Goal: Transaction & Acquisition: Download file/media

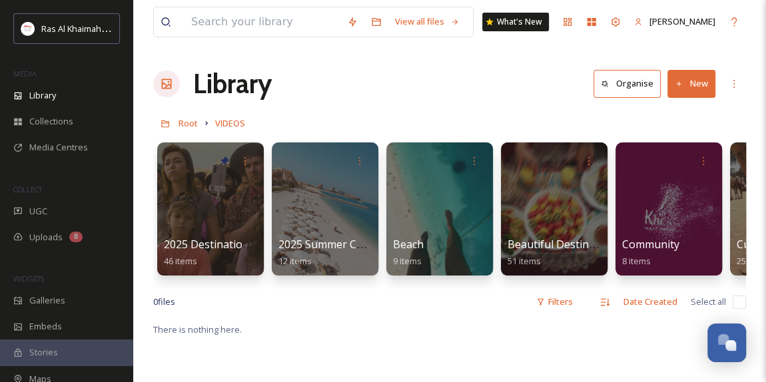
scroll to position [422, 0]
click at [81, 97] on div "Library" at bounding box center [66, 96] width 133 height 26
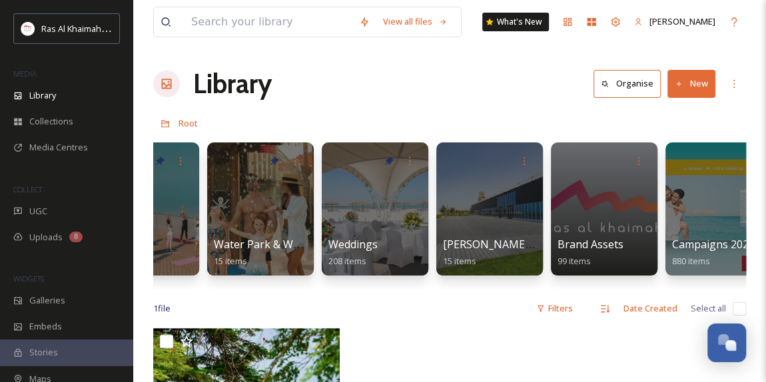
scroll to position [0, 1684]
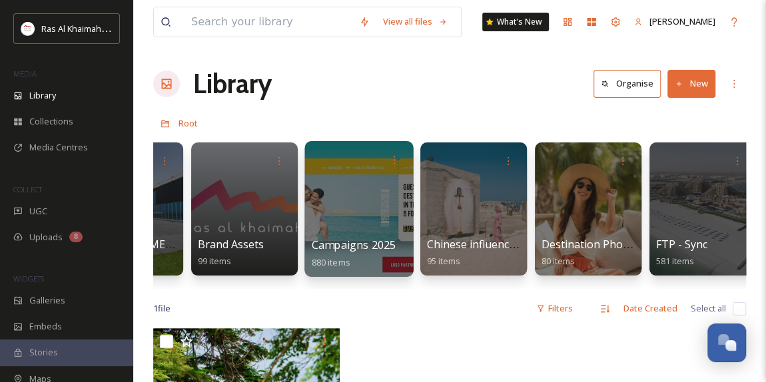
click at [337, 219] on div at bounding box center [358, 209] width 109 height 136
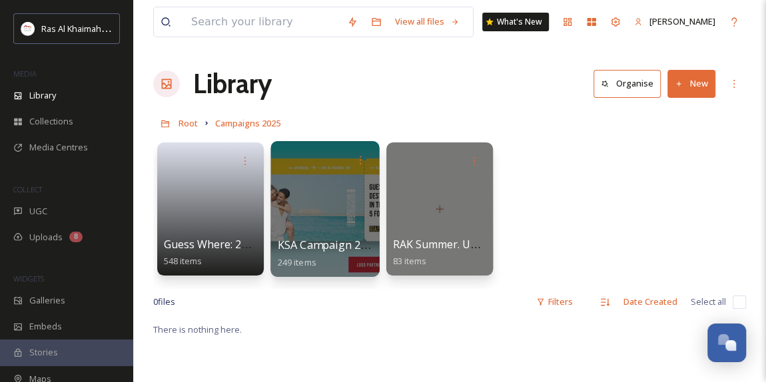
click at [333, 214] on div at bounding box center [324, 209] width 109 height 136
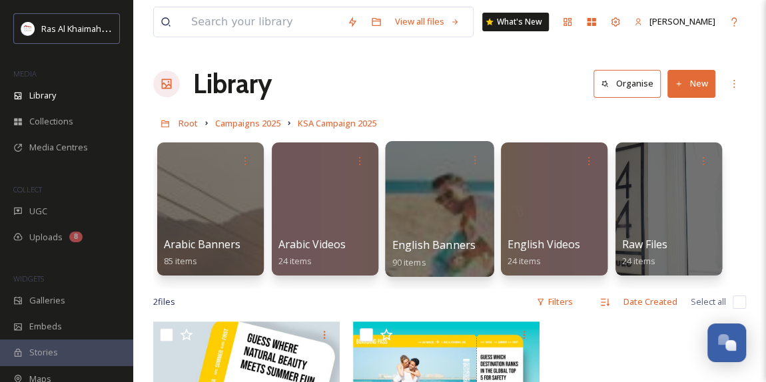
click at [417, 220] on div at bounding box center [439, 209] width 109 height 136
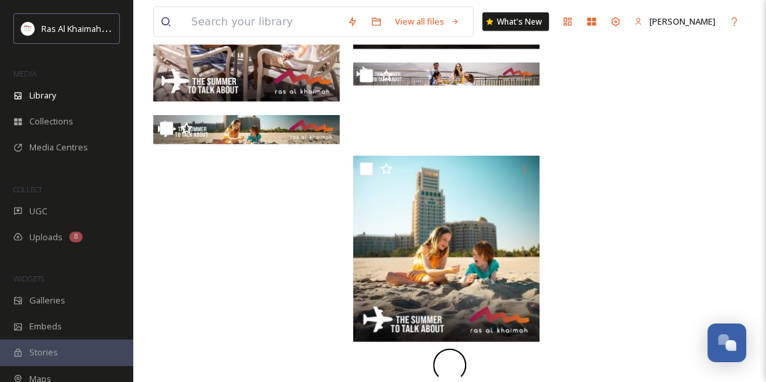
scroll to position [1537, 0]
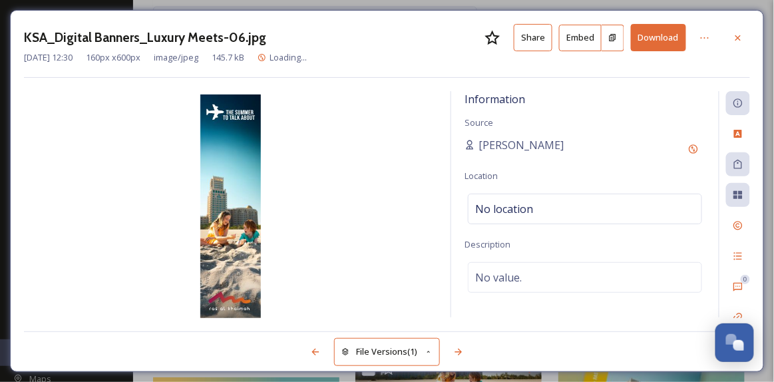
click at [670, 39] on button "Download" at bounding box center [658, 37] width 55 height 27
click at [706, 41] on icon at bounding box center [705, 38] width 11 height 11
click at [662, 29] on button "Download" at bounding box center [658, 37] width 55 height 27
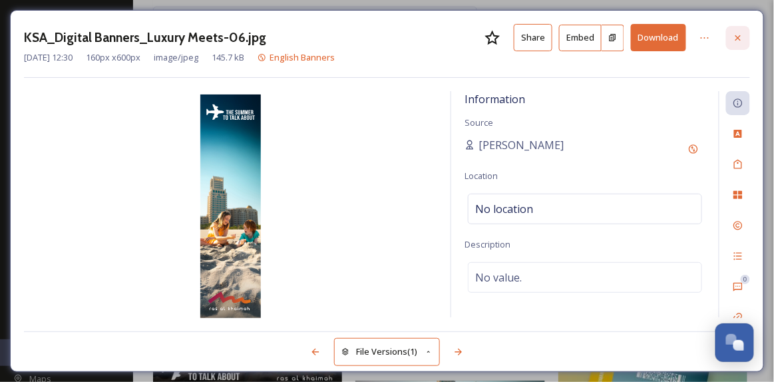
click at [734, 41] on icon at bounding box center [738, 38] width 11 height 11
